Goal: Task Accomplishment & Management: Complete application form

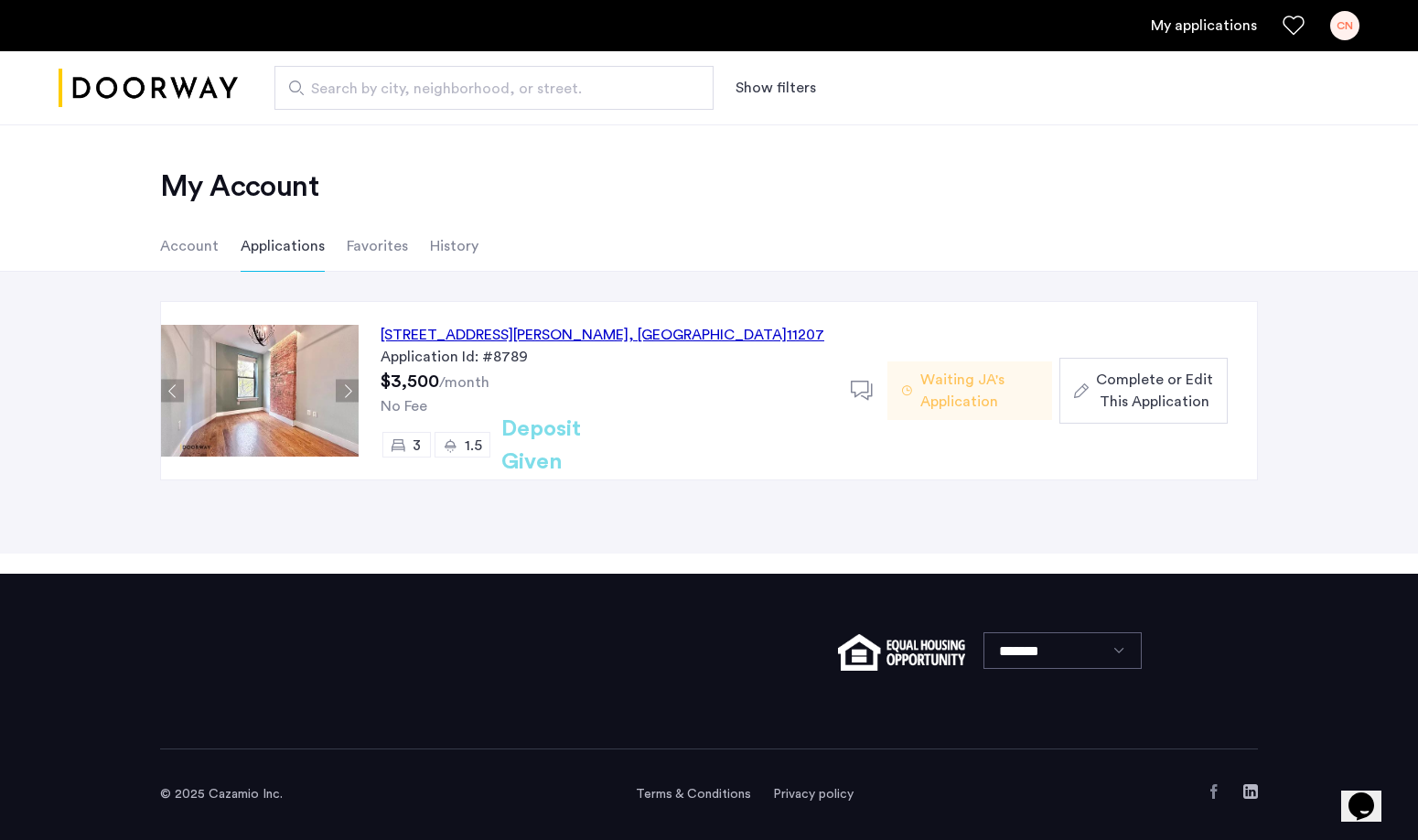
click at [566, 329] on div "[STREET_ADDRESS][PERSON_NAME]" at bounding box center [603, 335] width 443 height 22
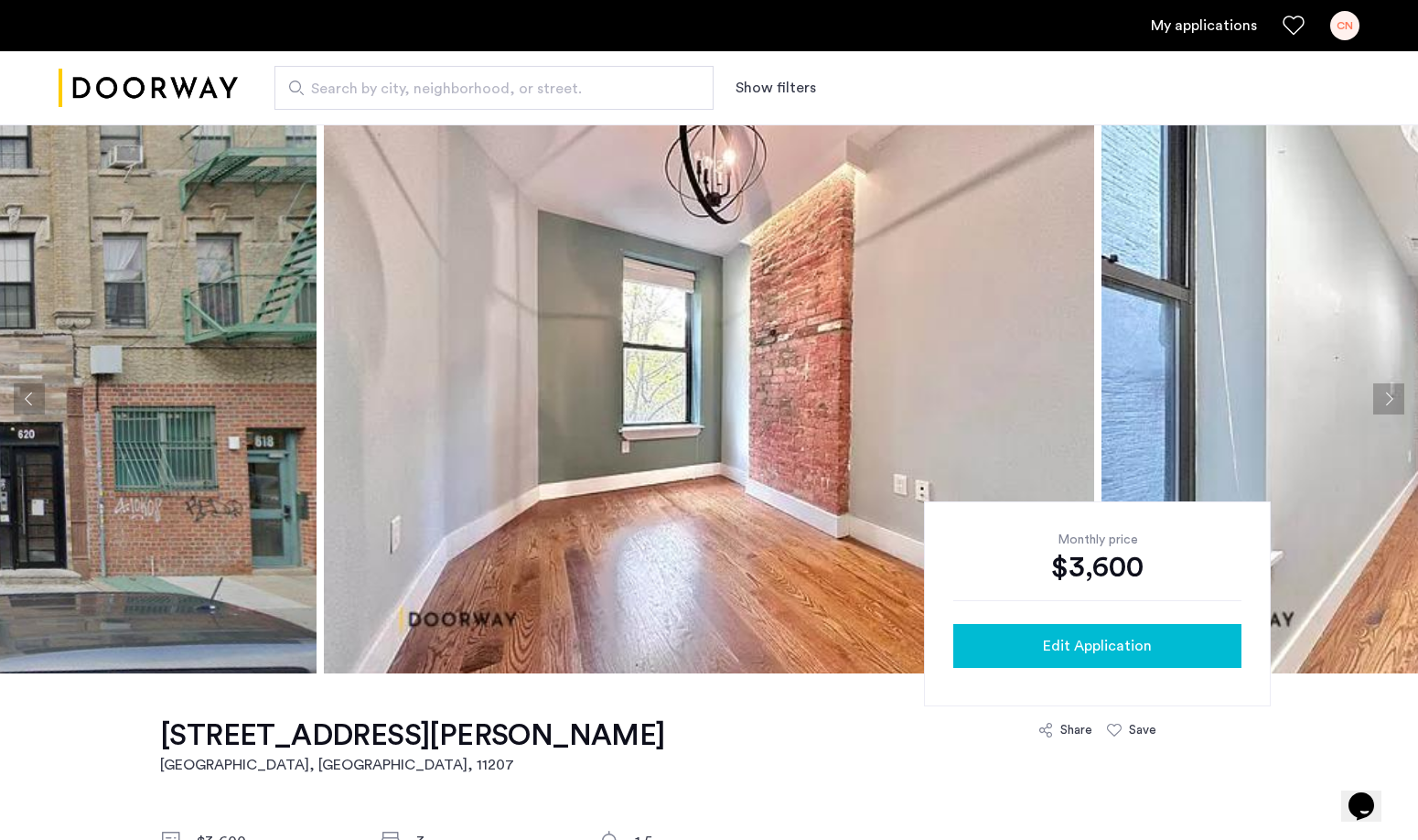
click at [1093, 645] on span "Edit Application" at bounding box center [1097, 646] width 108 height 22
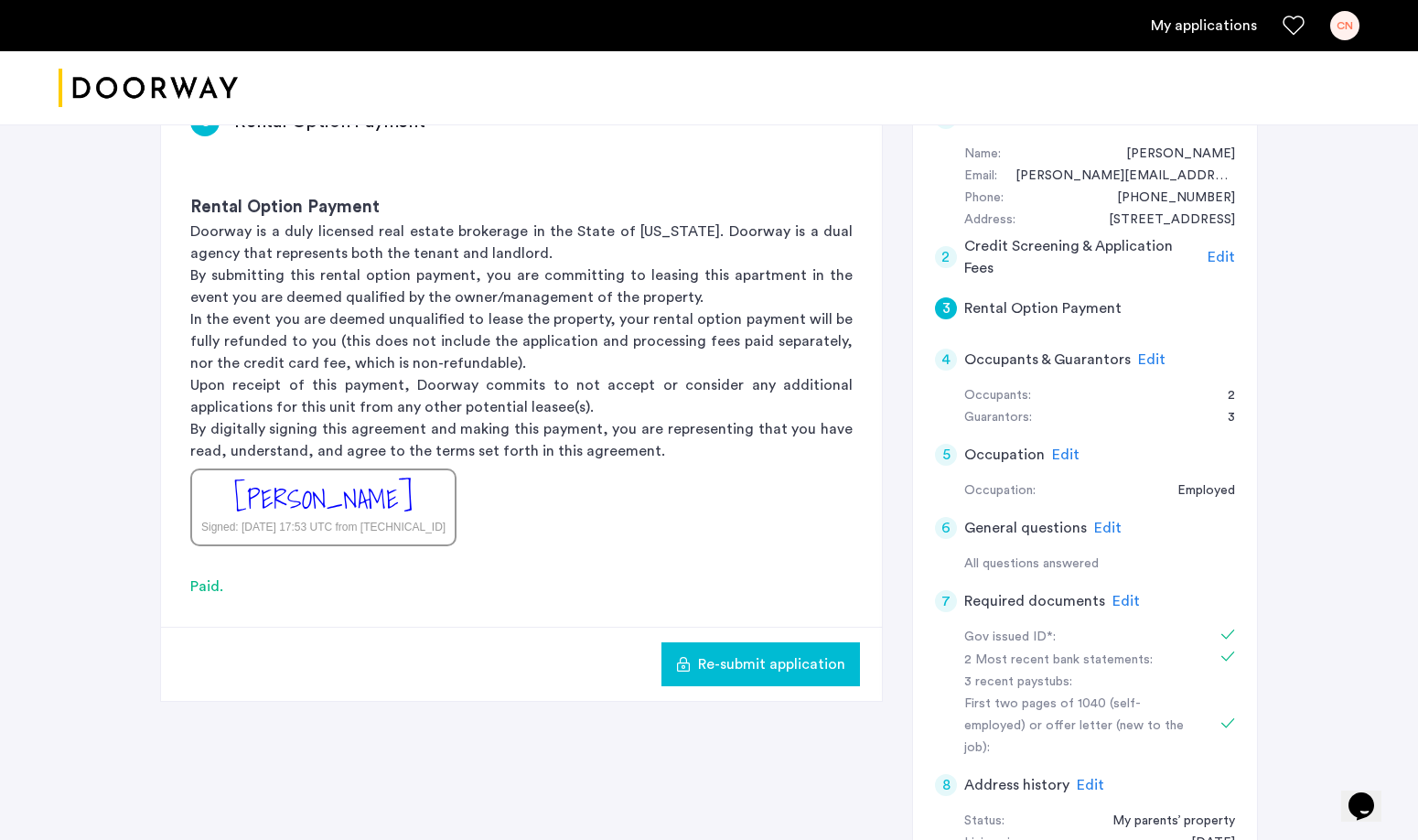
scroll to position [186, 0]
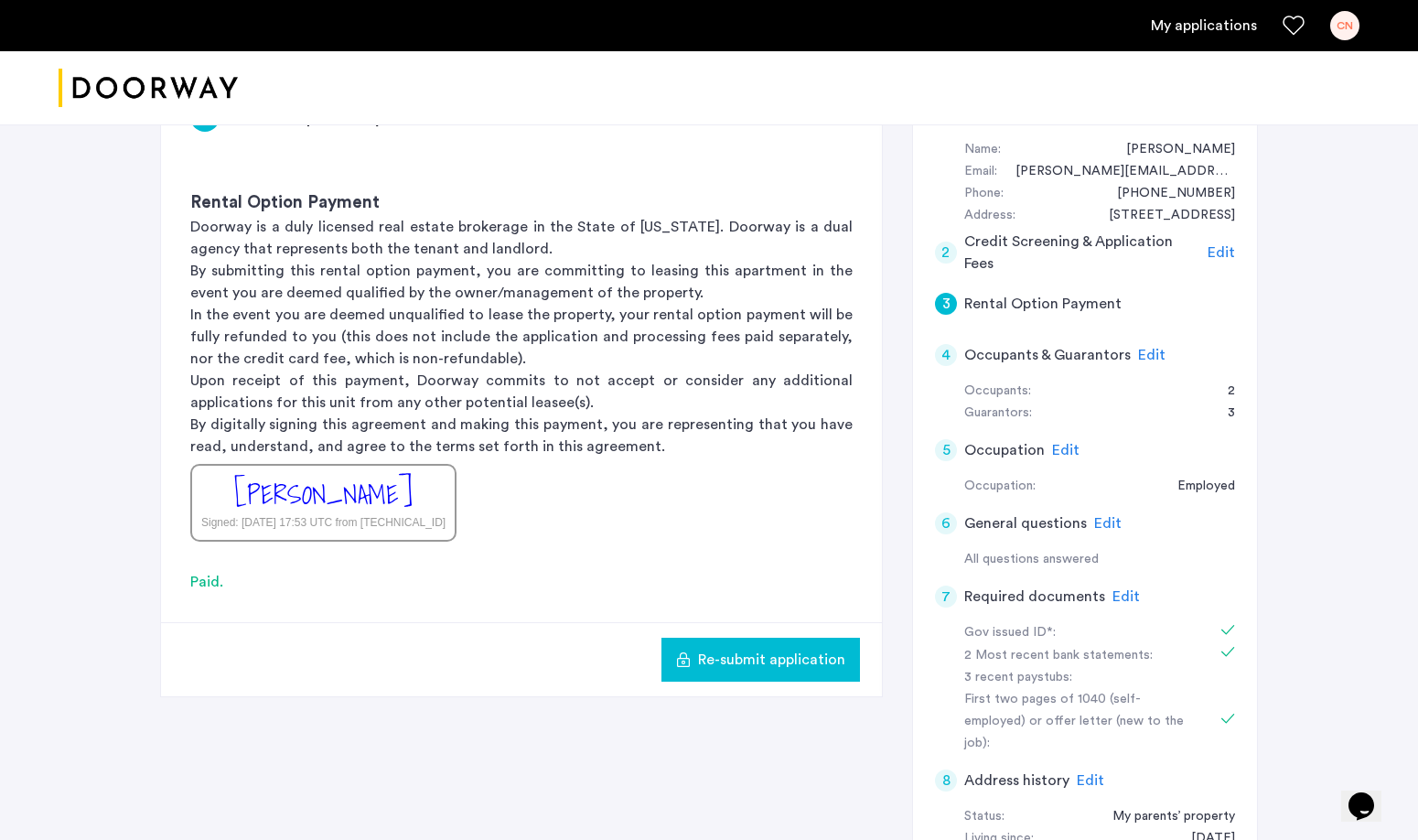
click at [1127, 669] on div "3 recent paystubs:" at bounding box center [1080, 678] width 231 height 22
click at [1124, 597] on span "Edit" at bounding box center [1127, 596] width 28 height 15
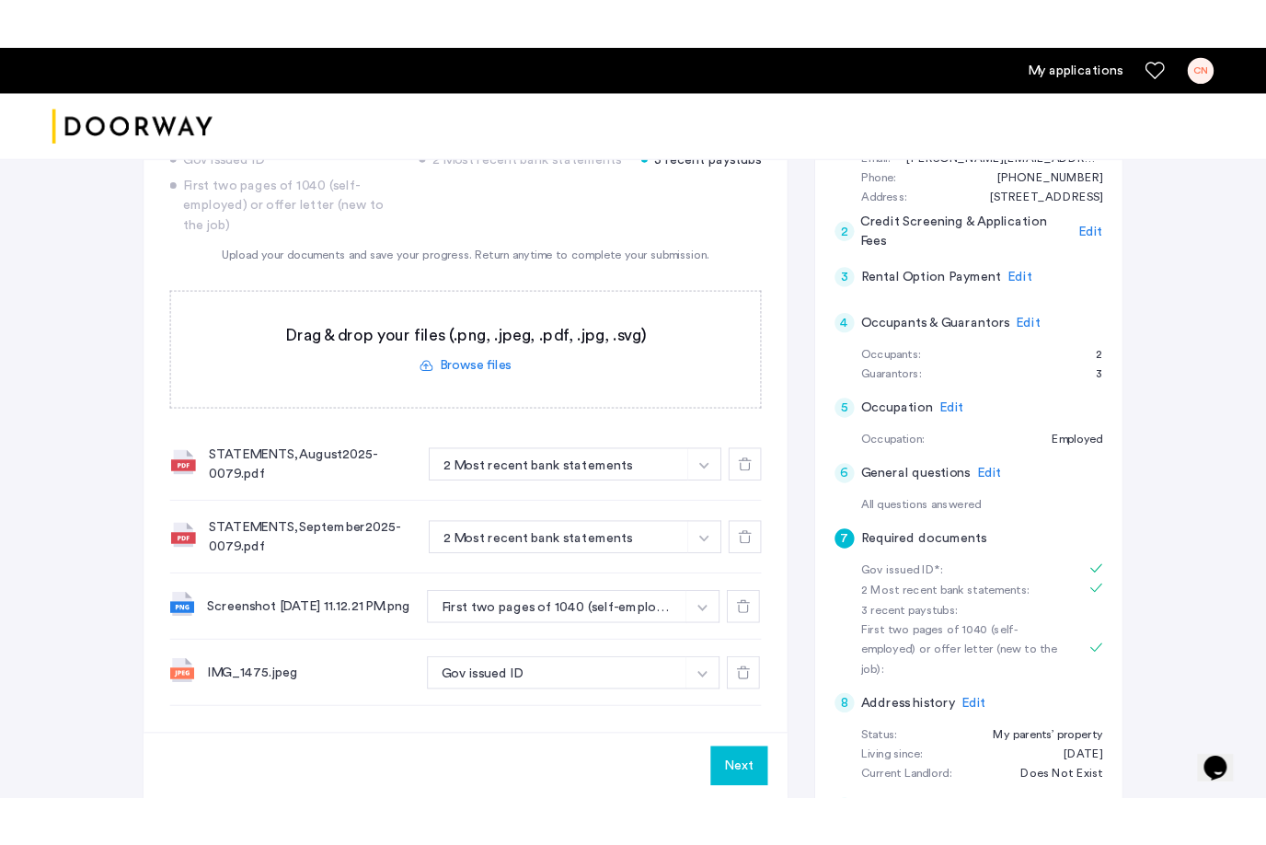
scroll to position [255, 0]
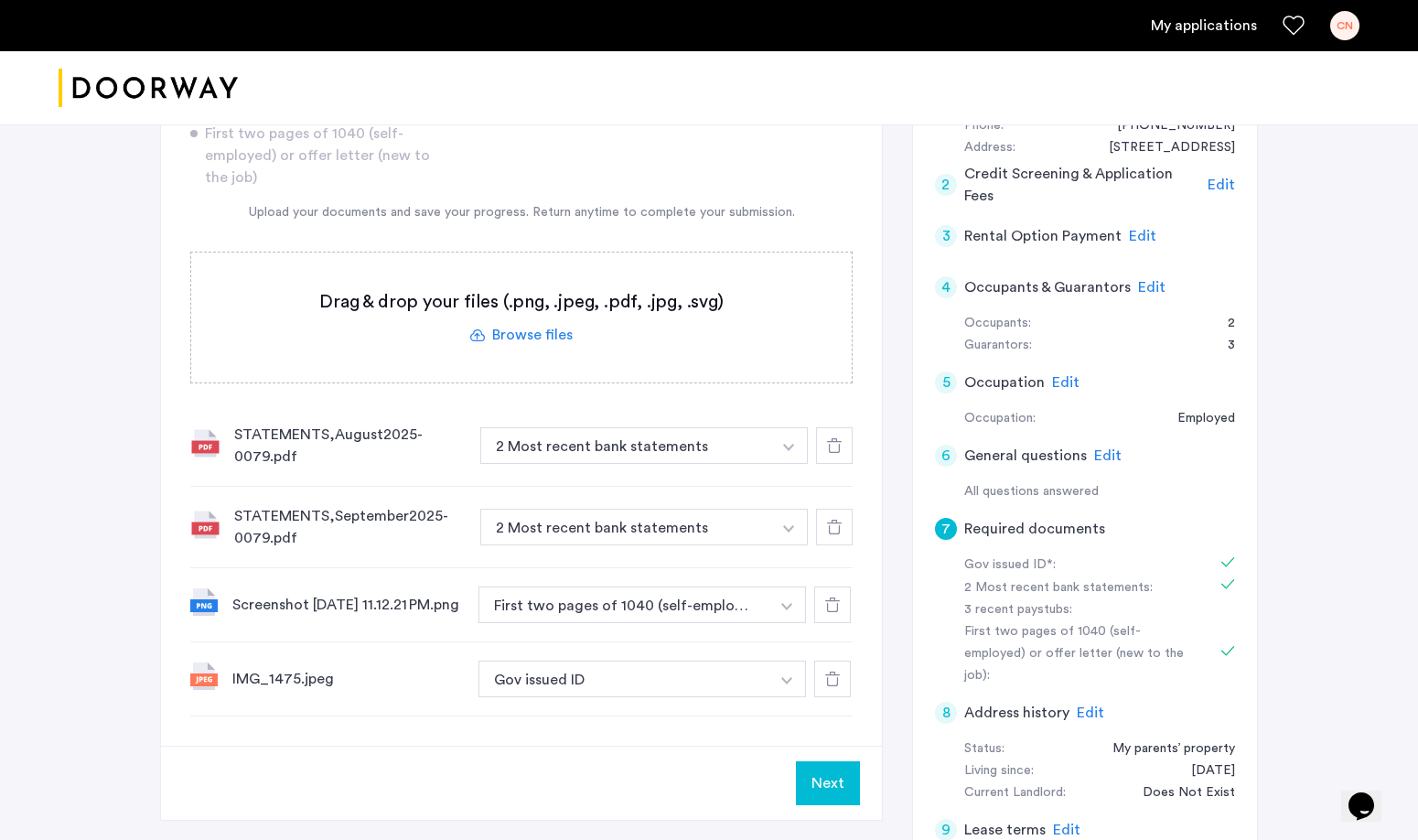
click at [348, 593] on div "Screenshot 2025-09-10 at 11.12.21 PM.png" at bounding box center [348, 604] width 232 height 22
click at [200, 601] on img at bounding box center [204, 602] width 28 height 28
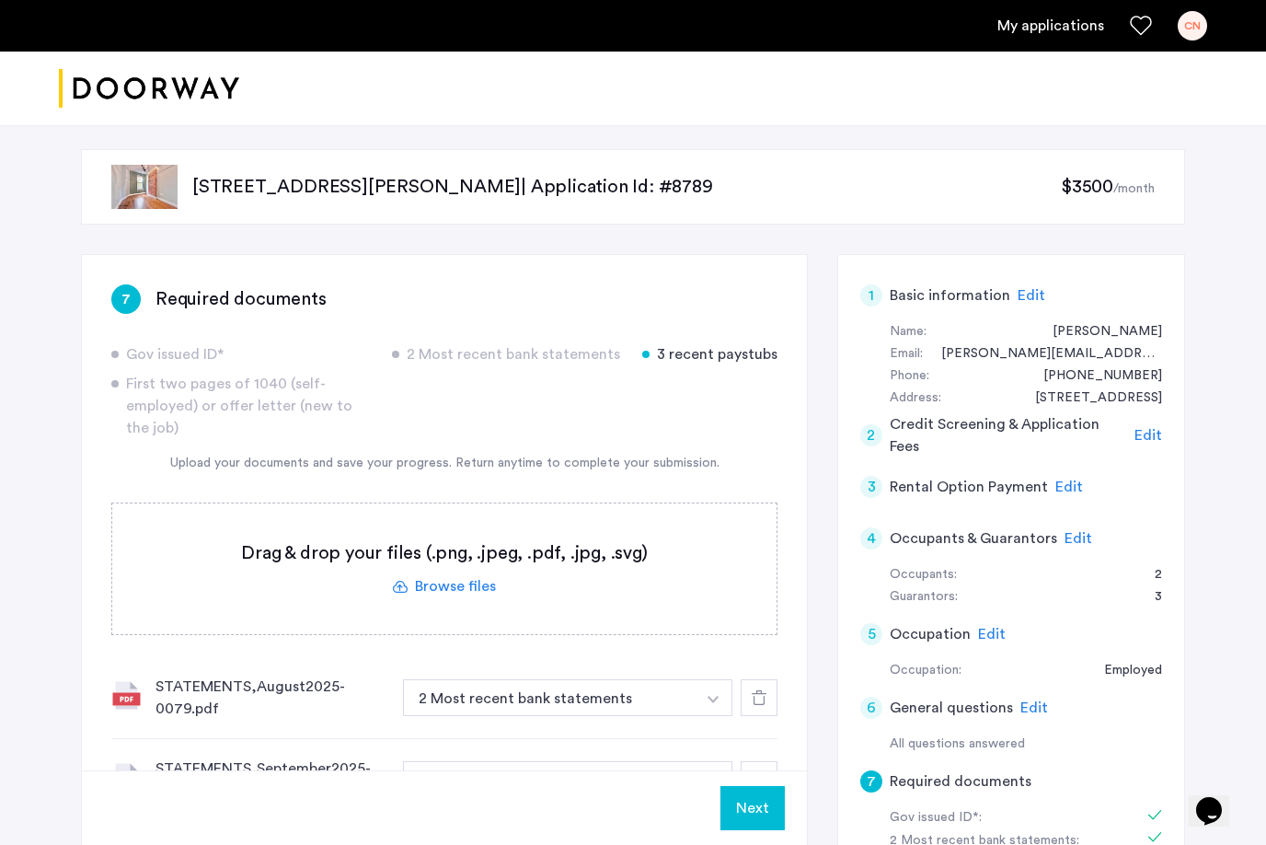
scroll to position [0, 0]
